Goal: Check status: Check status

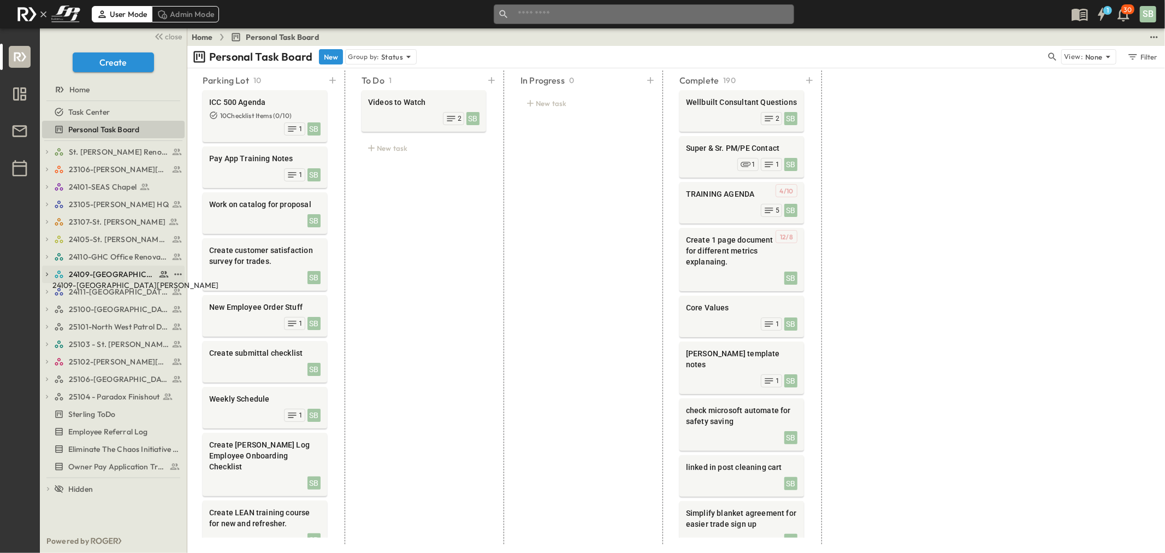
click at [103, 271] on span "24109-[GEOGRAPHIC_DATA][PERSON_NAME]" at bounding box center [112, 274] width 87 height 11
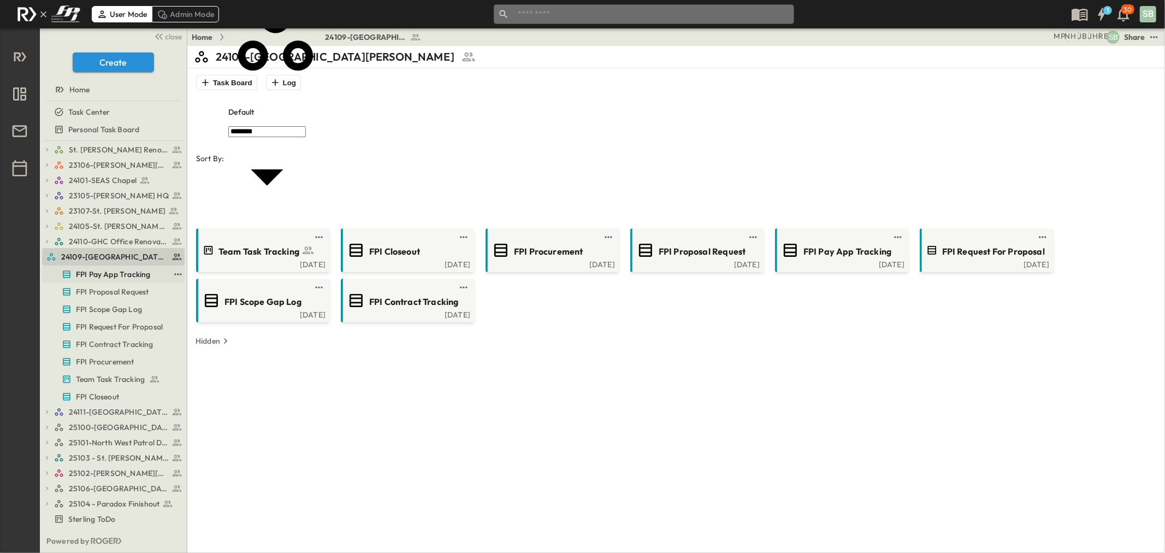
click at [106, 277] on span "FPI Pay App Tracking" at bounding box center [113, 274] width 74 height 11
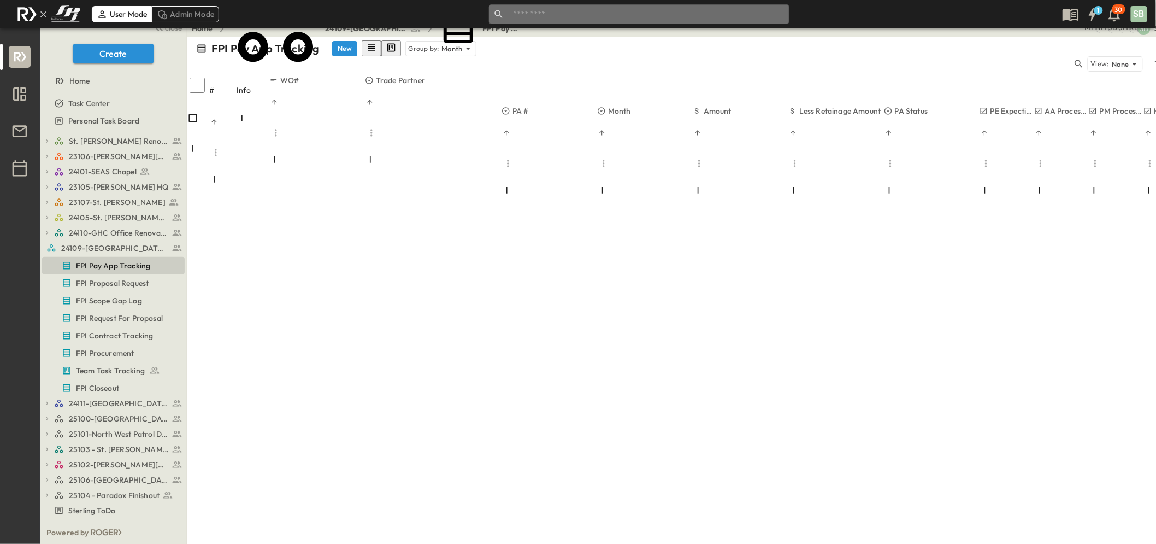
scroll to position [771, 0]
click at [124, 442] on link "25103 - St. [PERSON_NAME] Phase 2" at bounding box center [111, 448] width 115 height 15
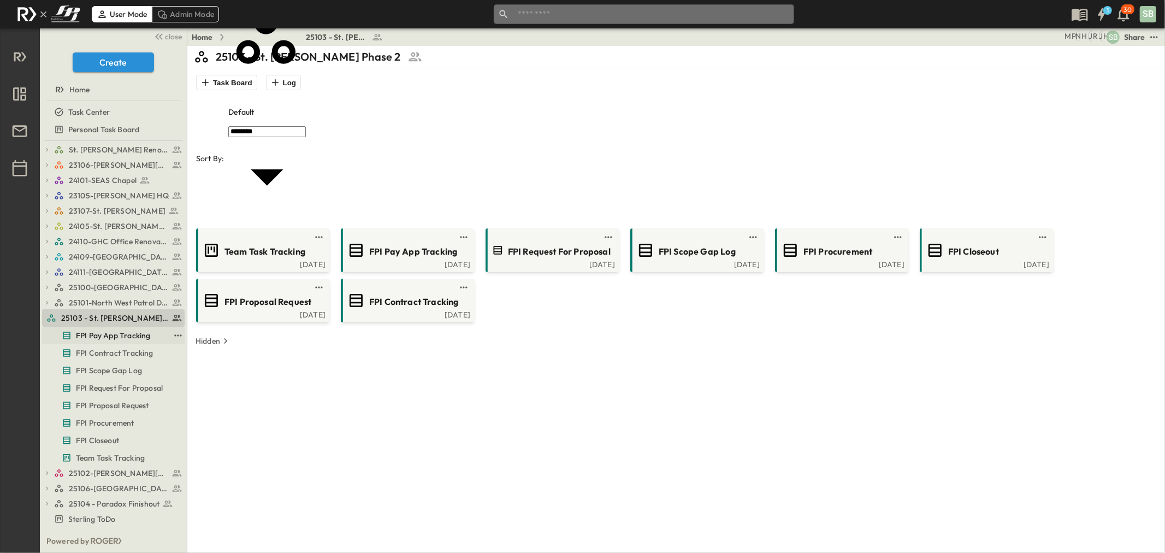
click at [115, 334] on span "FPI Pay App Tracking" at bounding box center [113, 335] width 74 height 11
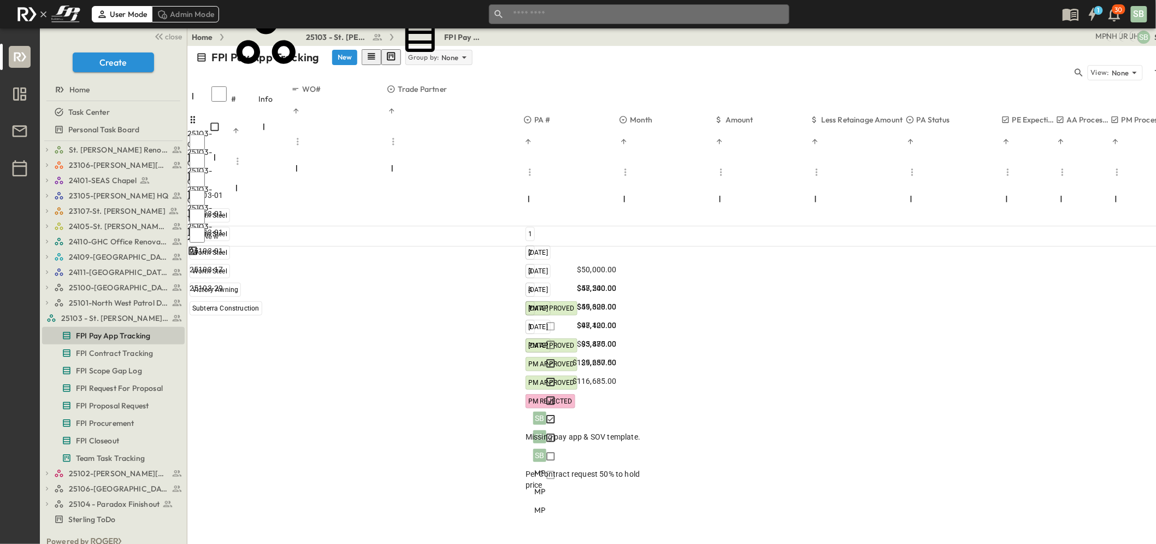
click at [441, 61] on p "None" at bounding box center [449, 57] width 17 height 11
click at [340, 88] on p "Trade Partner" at bounding box center [315, 88] width 50 height 11
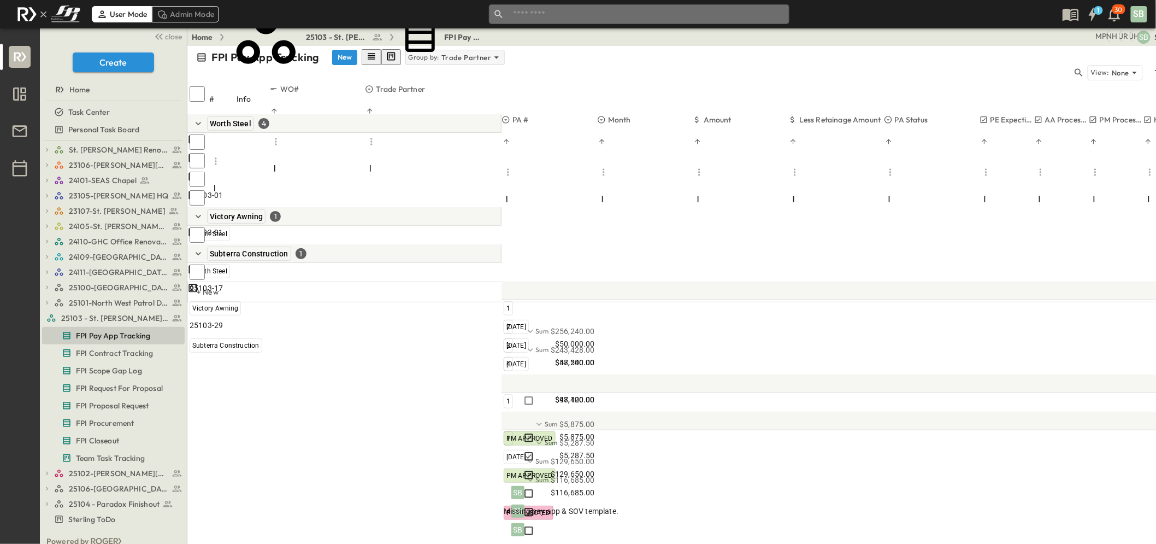
click at [452, 52] on p "Trade Partner" at bounding box center [466, 57] width 50 height 11
click at [452, 116] on div "Month" at bounding box center [404, 120] width 174 height 15
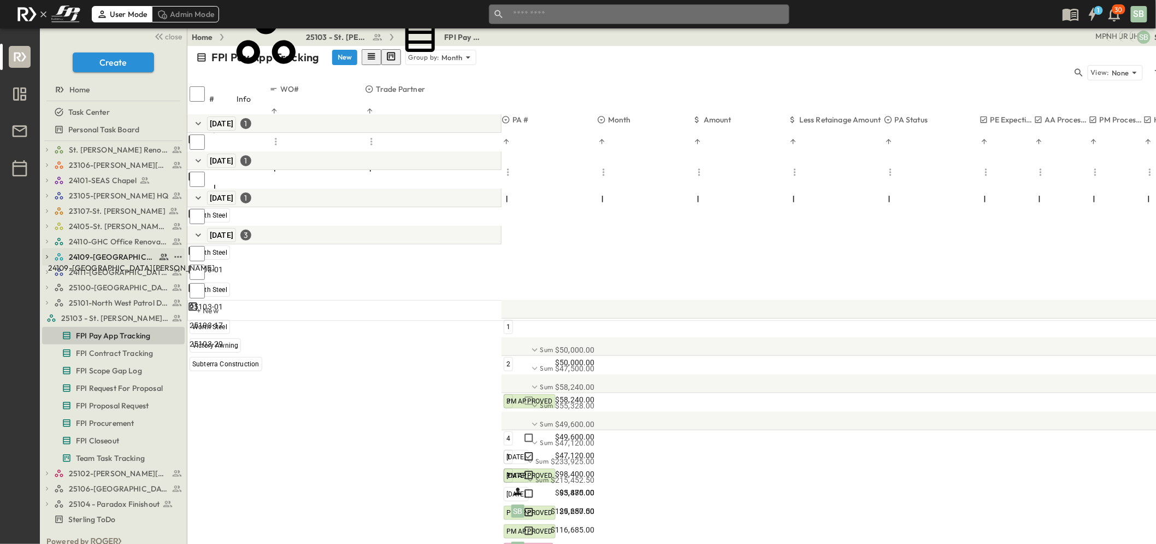
click at [71, 253] on span "24109-[GEOGRAPHIC_DATA][PERSON_NAME]" at bounding box center [112, 256] width 87 height 11
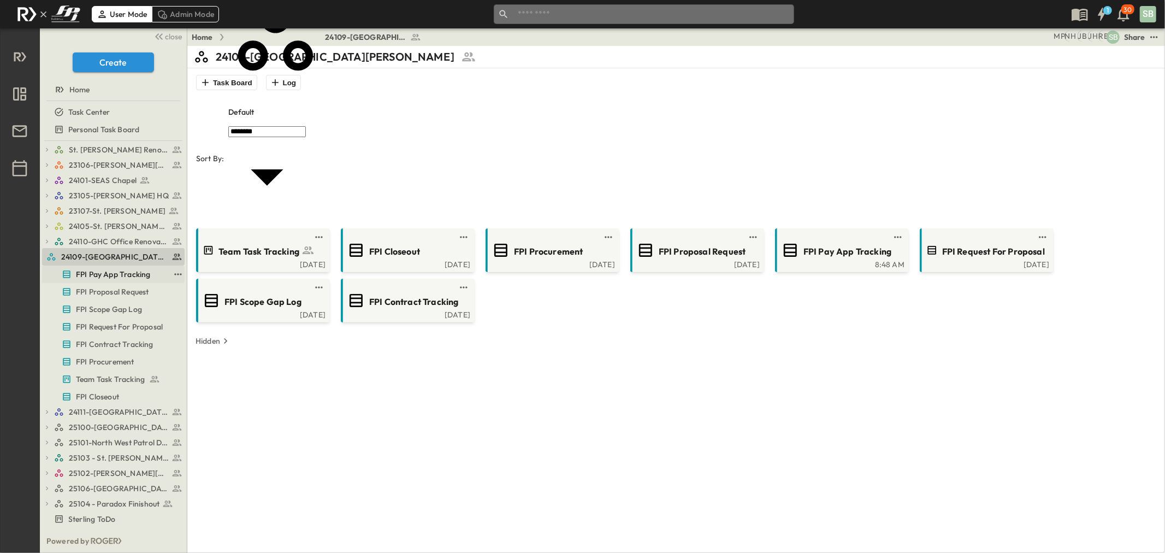
click at [105, 271] on span "FPI Pay App Tracking" at bounding box center [113, 274] width 74 height 11
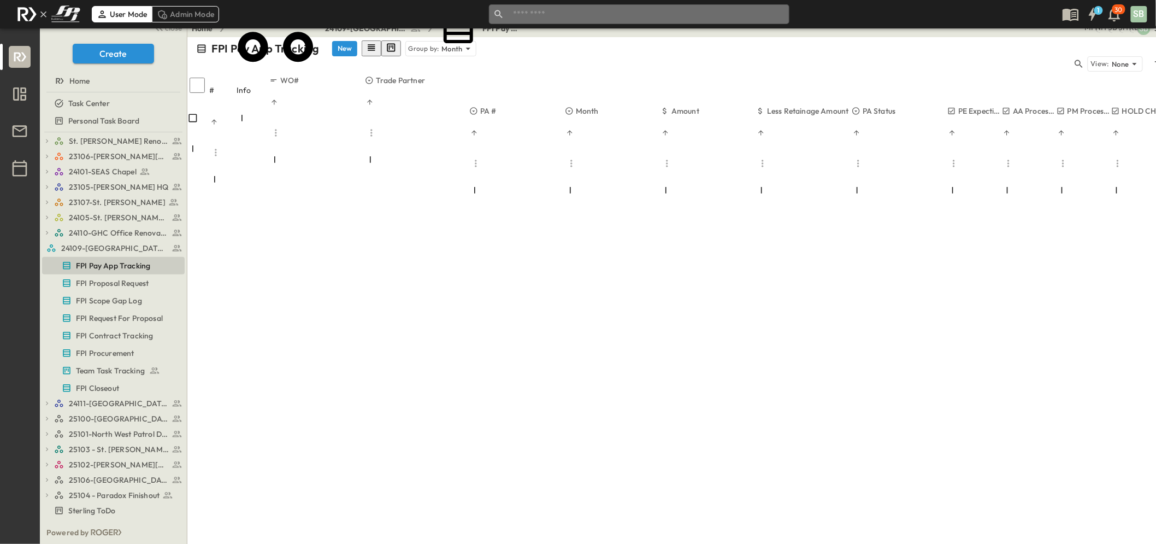
scroll to position [589, 32]
drag, startPoint x: 1080, startPoint y: 241, endPoint x: 1086, endPoint y: 260, distance: 19.9
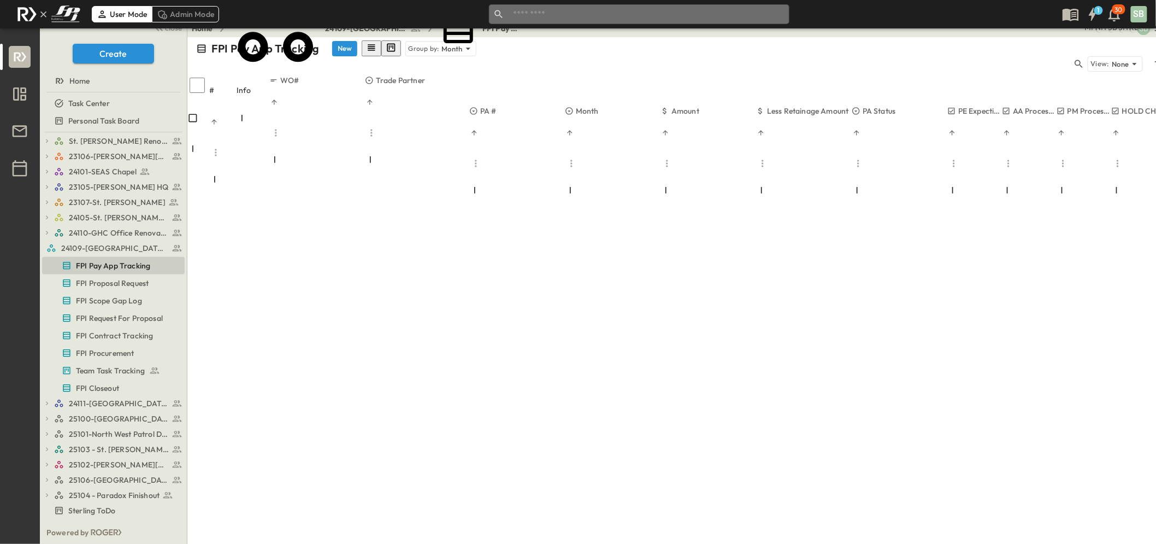
click at [111, 418] on span "25100-[GEOGRAPHIC_DATA]" at bounding box center [112, 418] width 87 height 11
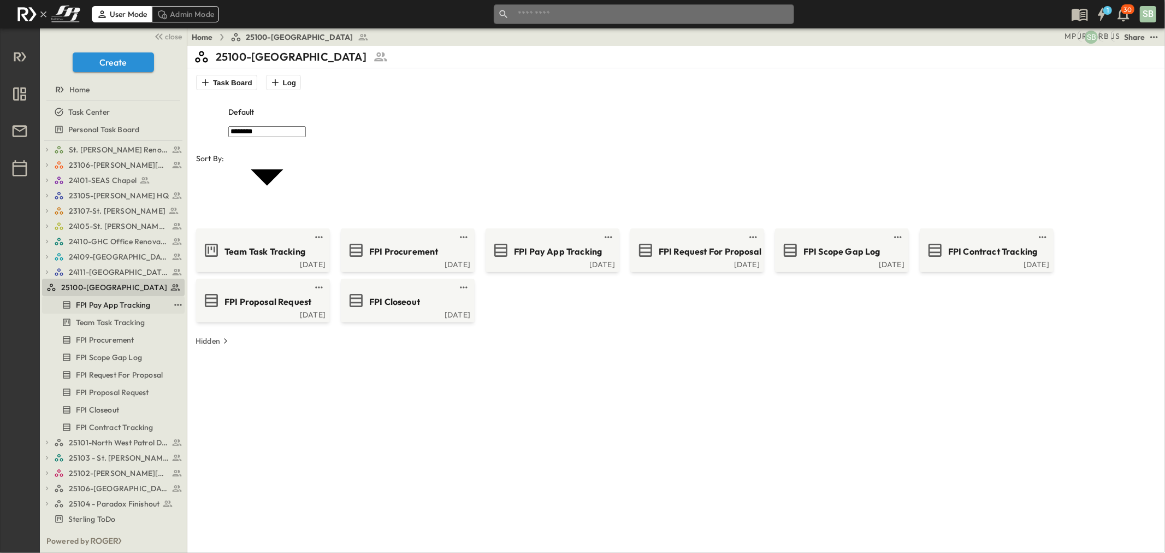
click at [111, 308] on span "FPI Pay App Tracking" at bounding box center [113, 304] width 74 height 11
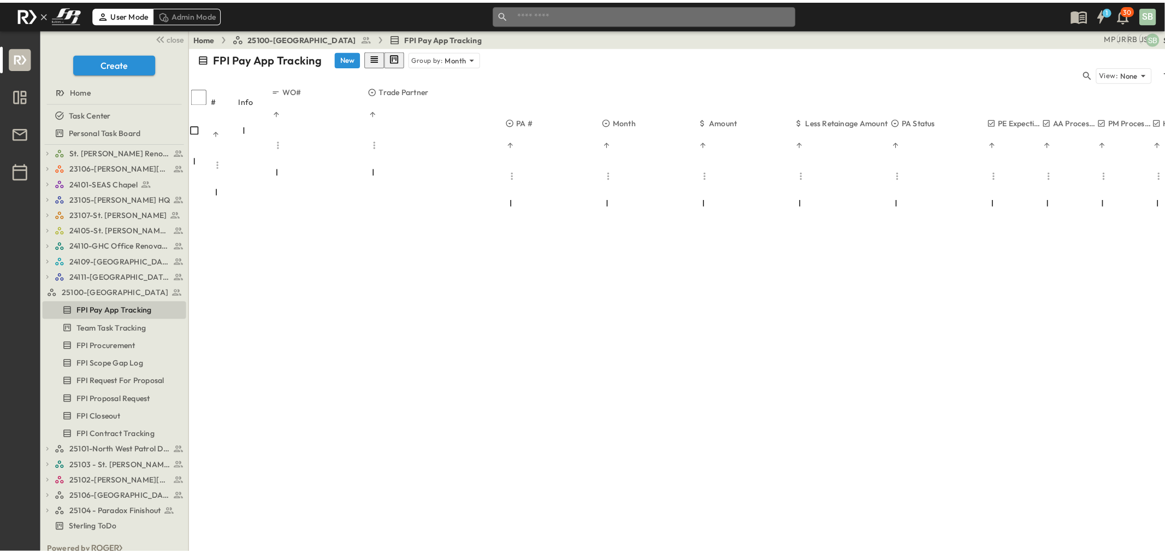
scroll to position [1253, 0]
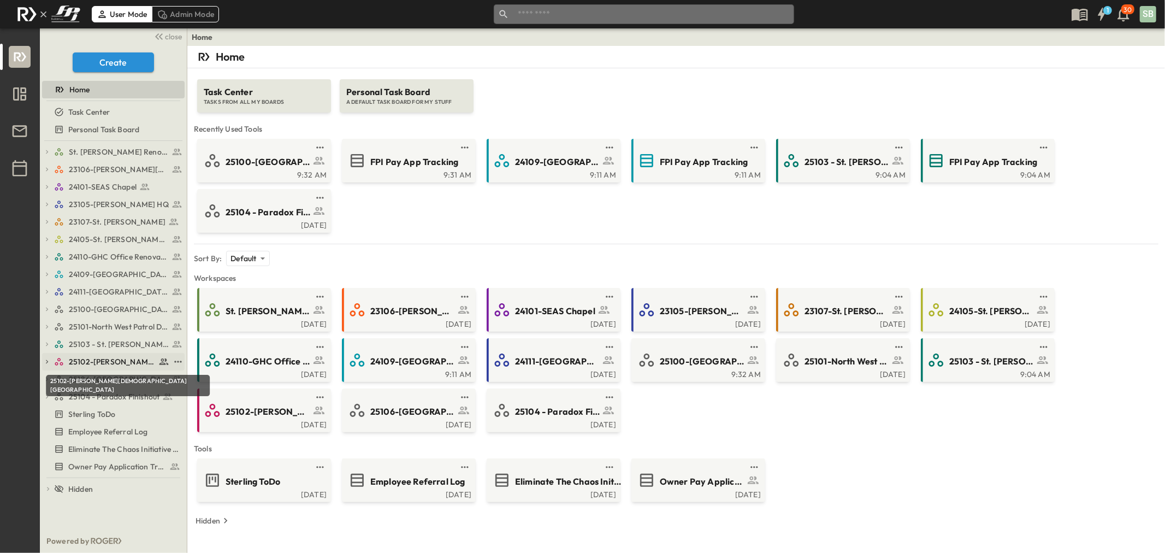
click at [128, 362] on span "25102-[PERSON_NAME][DEMOGRAPHIC_DATA][GEOGRAPHIC_DATA]" at bounding box center [112, 361] width 87 height 11
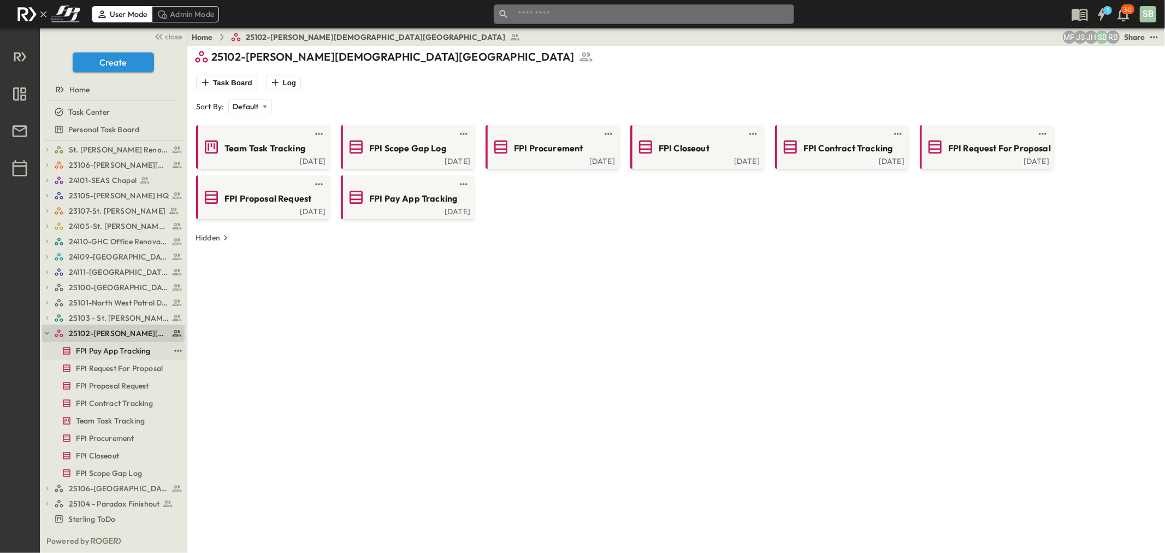
click at [126, 345] on span "FPI Pay App Tracking" at bounding box center [113, 350] width 74 height 11
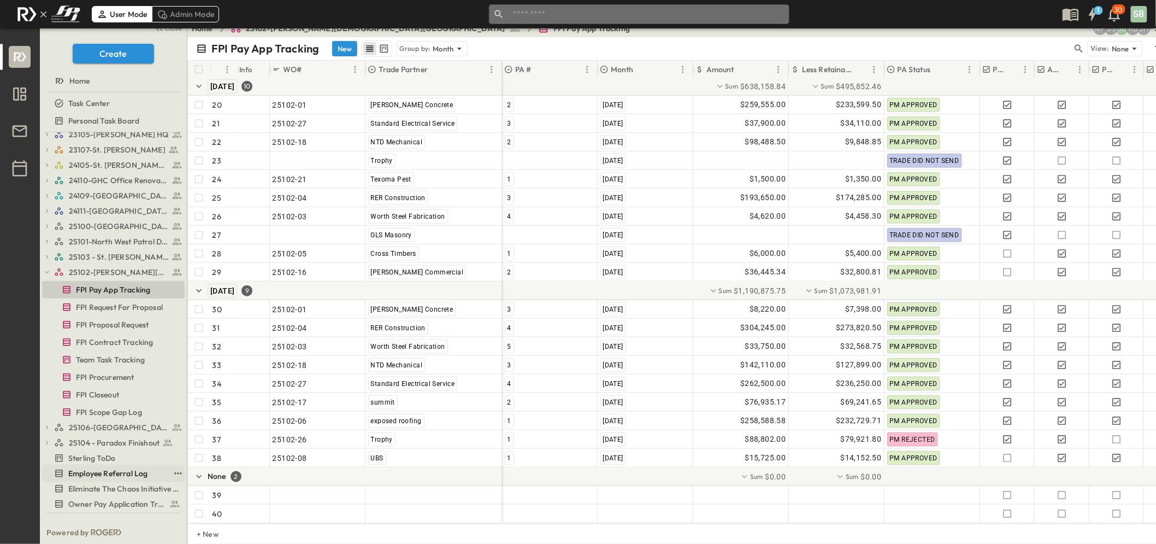
scroll to position [69, 0]
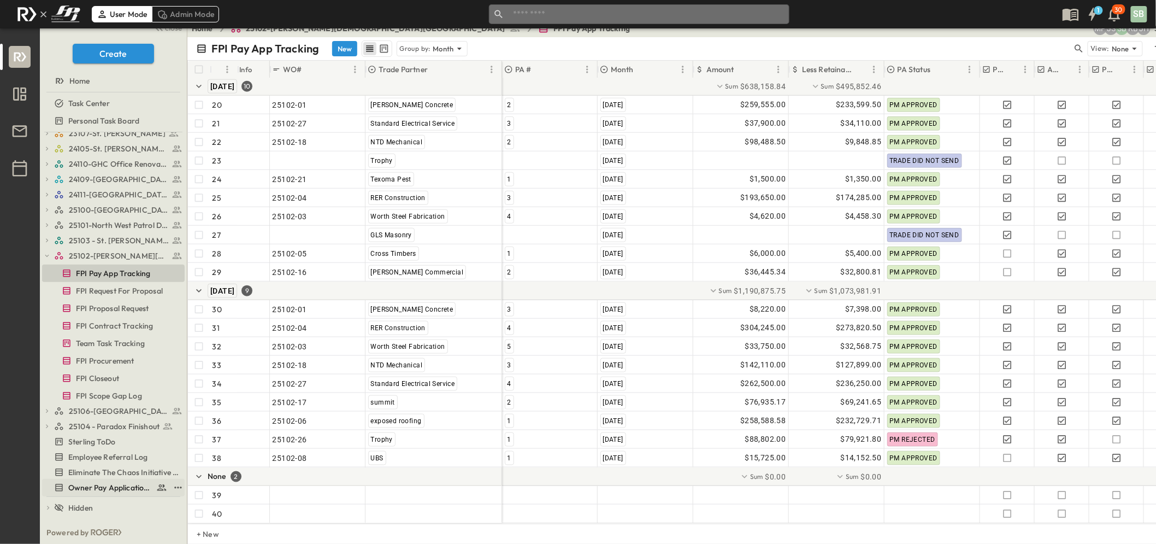
click at [134, 485] on span "Owner Pay Application Tracking" at bounding box center [110, 487] width 84 height 11
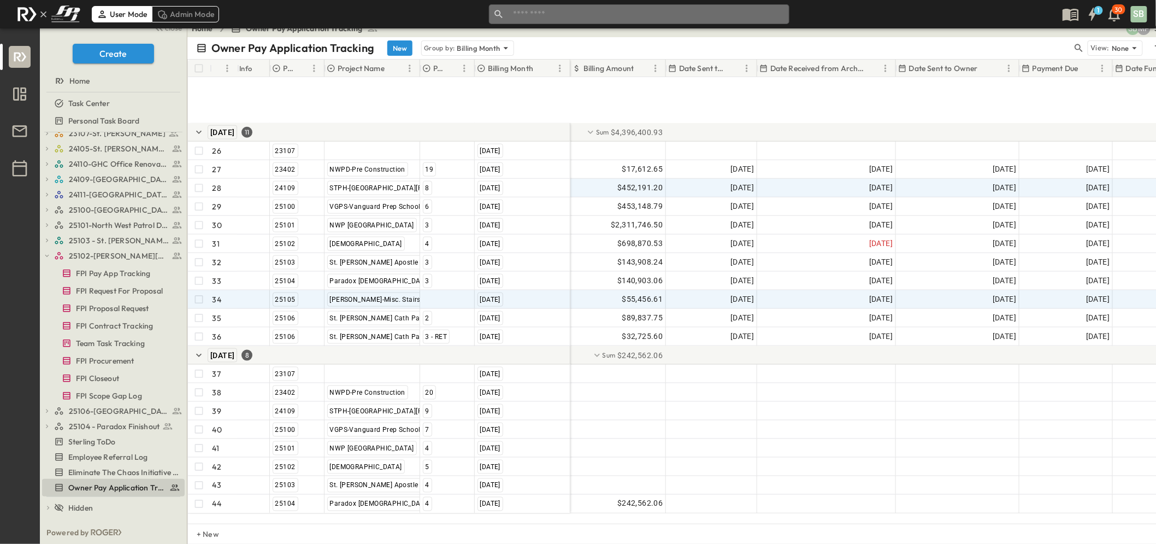
scroll to position [582, 0]
